Goal: Task Accomplishment & Management: Use online tool/utility

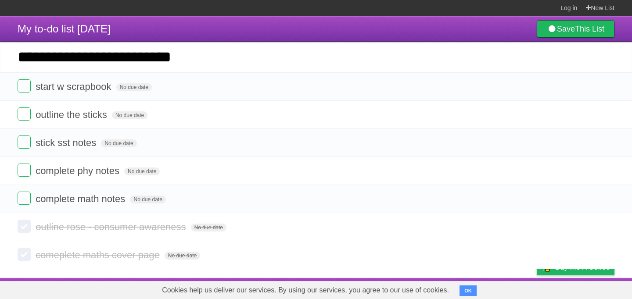
type input "**********"
click input "*********" at bounding box center [0, 0] width 0 height 0
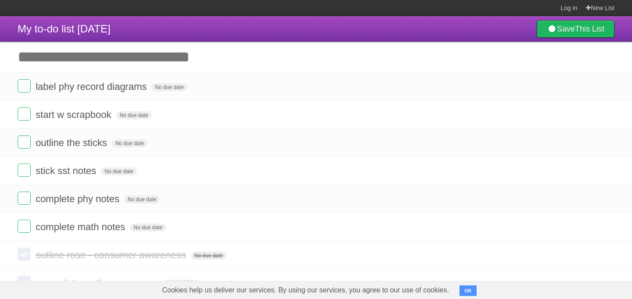
click at [18, 84] on label at bounding box center [24, 85] width 13 height 13
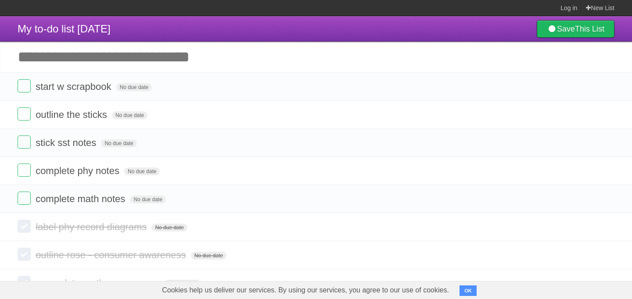
scroll to position [4, 0]
